Goal: Task Accomplishment & Management: Manage account settings

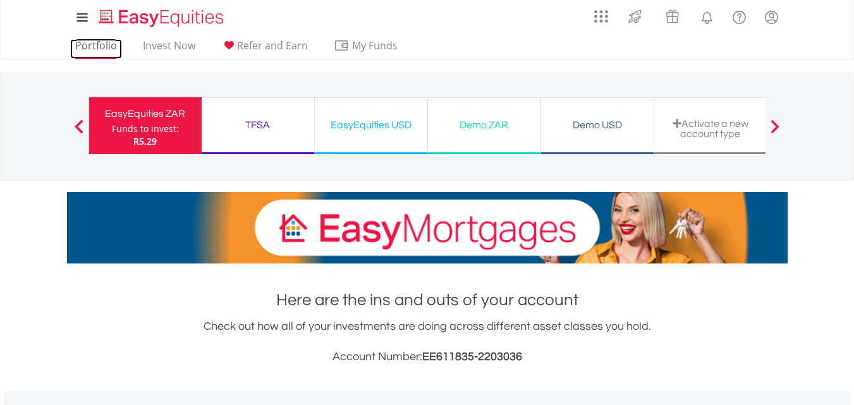
click at [94, 47] on link "Portfolio" at bounding box center [96, 49] width 52 height 20
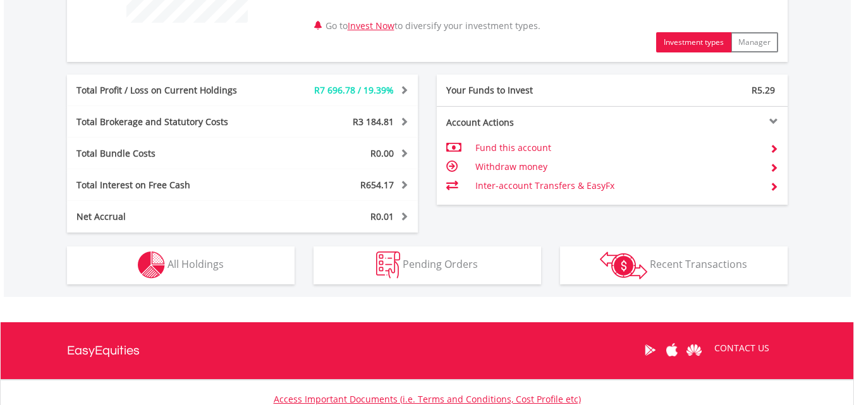
scroll to position [660, 0]
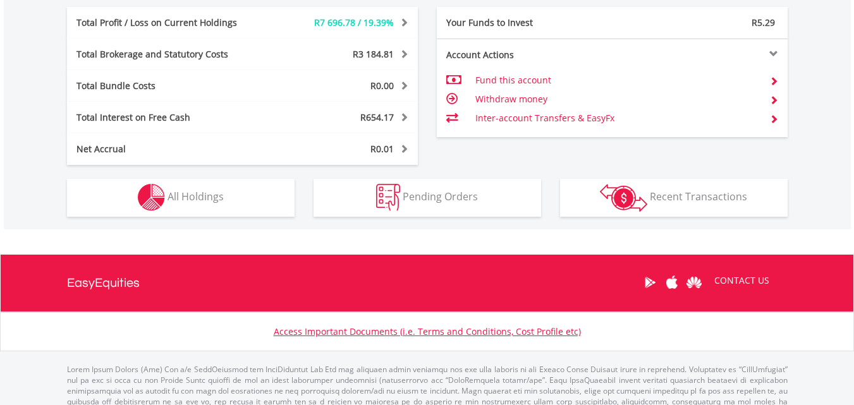
drag, startPoint x: 863, startPoint y: 51, endPoint x: 863, endPoint y: 308, distance: 257.2
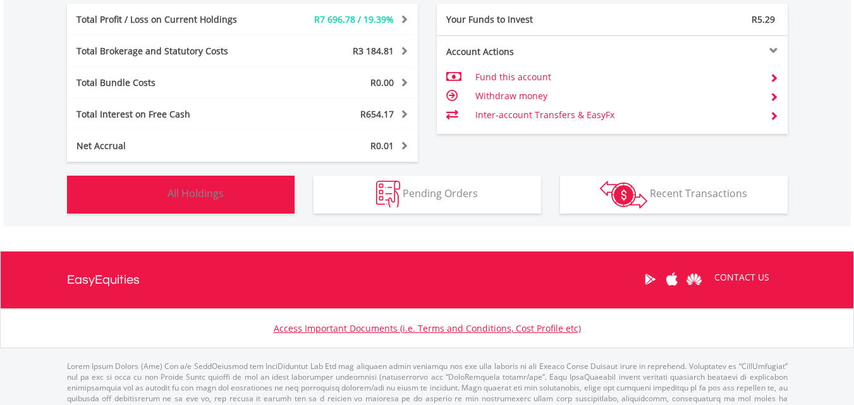
click at [246, 197] on button "Holdings All Holdings" at bounding box center [181, 195] width 228 height 38
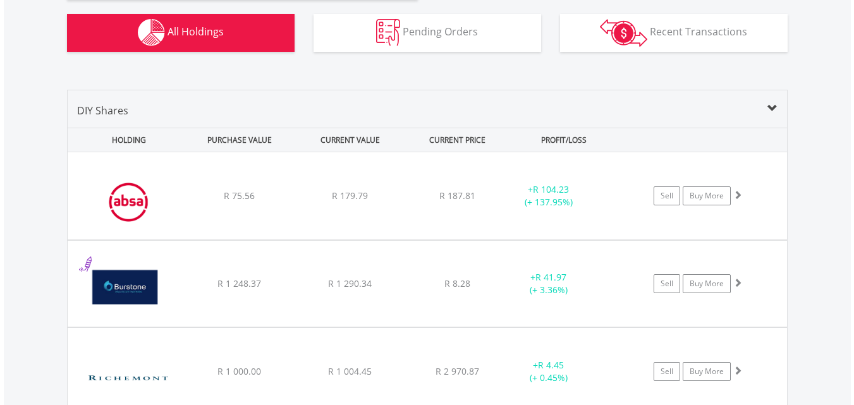
scroll to position [0, 0]
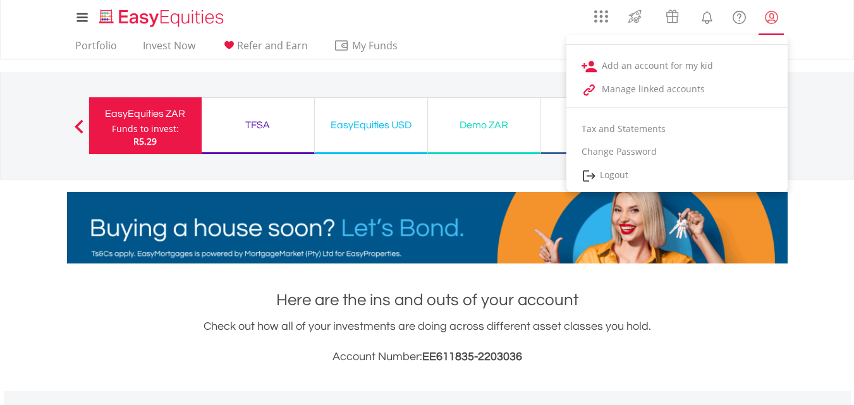
click at [773, 11] on lord-icon "My Profile" at bounding box center [771, 17] width 16 height 16
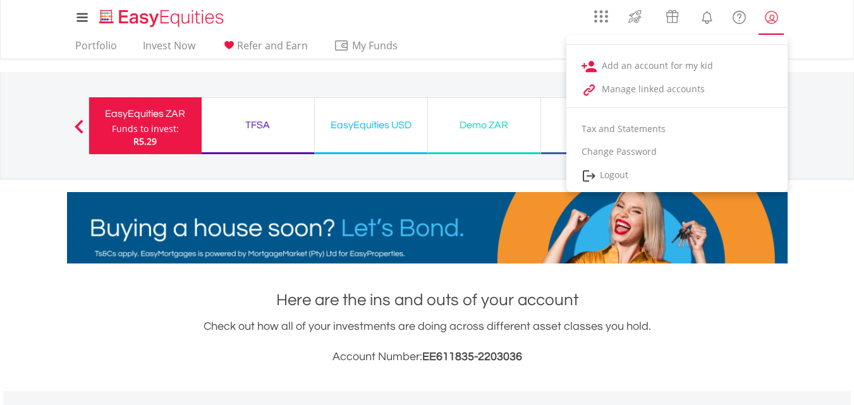
click at [772, 16] on lord-icon "My Profile" at bounding box center [771, 17] width 16 height 16
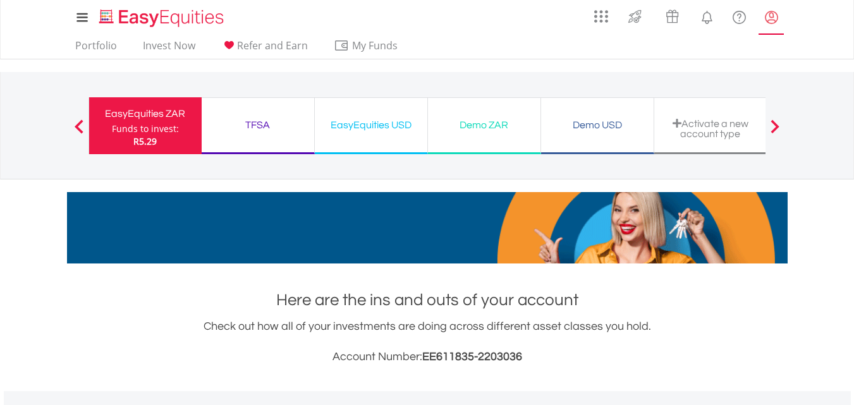
click at [772, 16] on lord-icon "My Profile" at bounding box center [771, 17] width 16 height 16
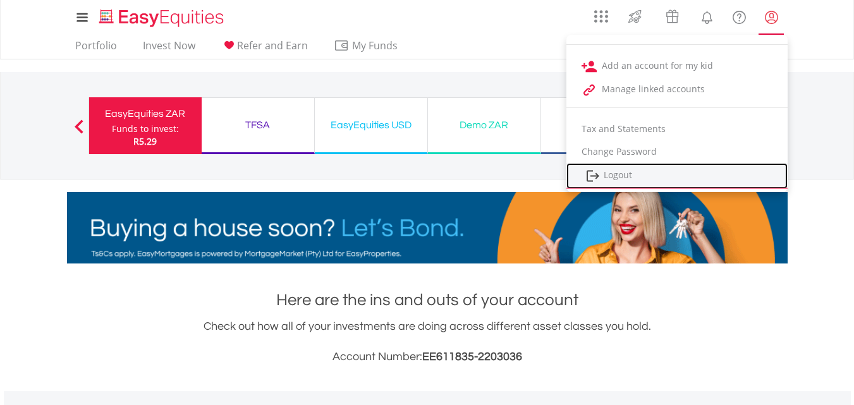
click at [689, 178] on link "Logout" at bounding box center [676, 176] width 221 height 26
